Goal: Transaction & Acquisition: Obtain resource

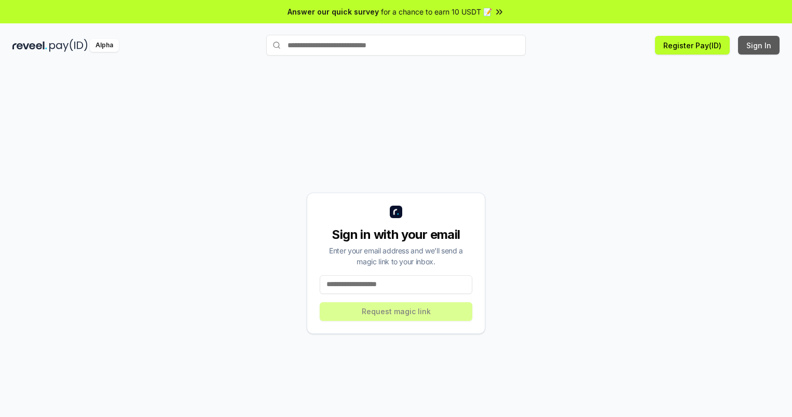
click at [760, 45] on button "Sign In" at bounding box center [759, 45] width 42 height 19
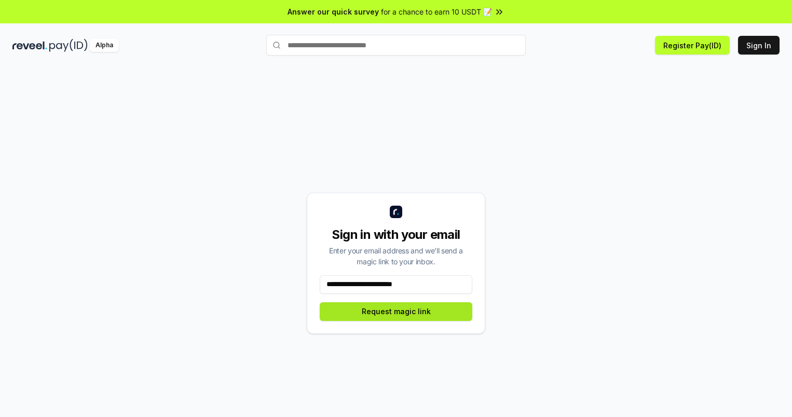
type input "**********"
click at [396, 311] on button "Request magic link" at bounding box center [396, 311] width 153 height 19
